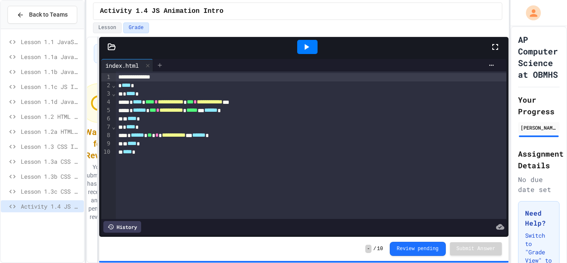
click at [162, 66] on icon at bounding box center [160, 65] width 7 height 7
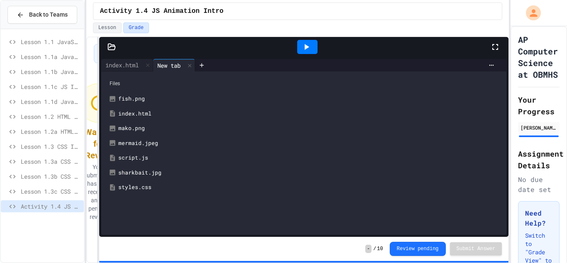
click at [157, 157] on div "script.js" at bounding box center [309, 158] width 383 height 8
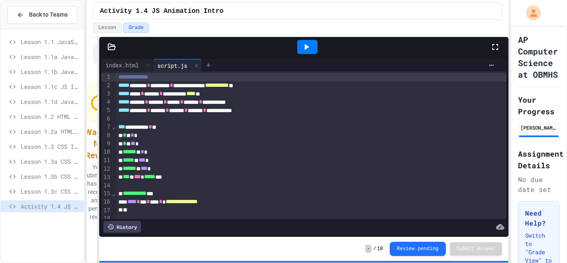
click at [211, 62] on icon at bounding box center [208, 65] width 7 height 7
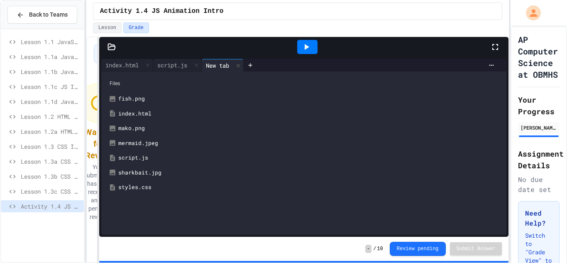
click at [172, 184] on div "styles.css" at bounding box center [309, 187] width 383 height 8
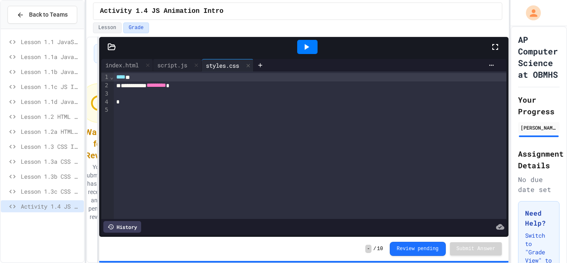
click at [307, 50] on icon at bounding box center [307, 47] width 10 height 10
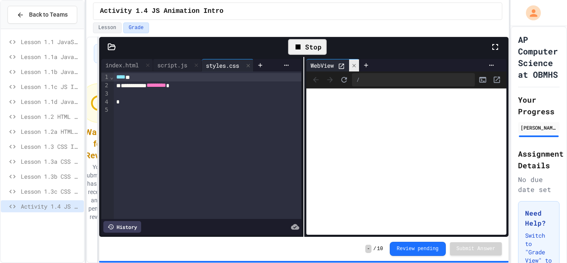
click at [356, 61] on div at bounding box center [354, 65] width 10 height 12
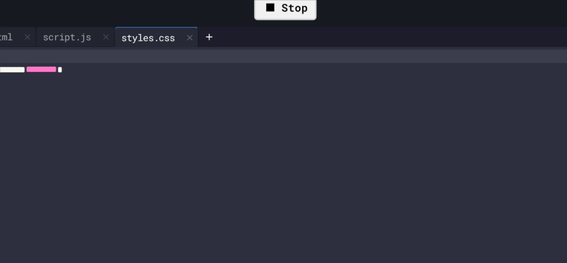
click at [299, 45] on icon at bounding box center [298, 46] width 5 height 5
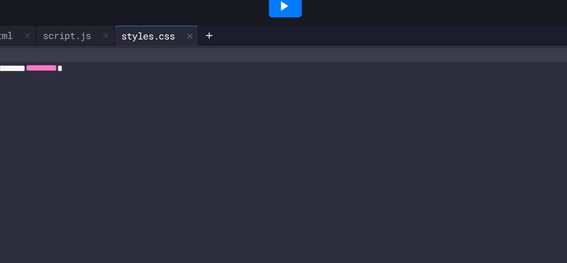
click at [375, 95] on div at bounding box center [310, 94] width 393 height 8
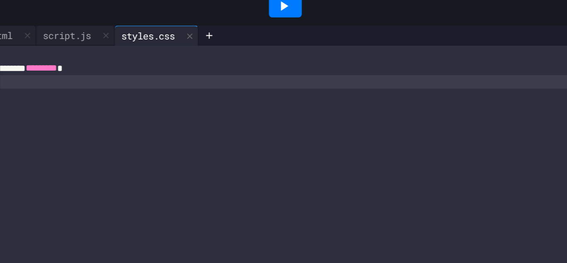
click at [375, 95] on div "To enrich screen reader interactions, please activate Accessibility in Grammarl…" at bounding box center [310, 94] width 393 height 8
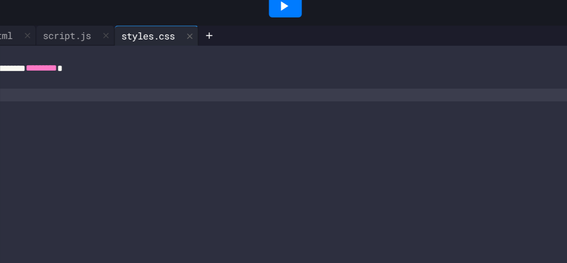
click at [313, 50] on div at bounding box center [307, 47] width 20 height 14
